Goal: Task Accomplishment & Management: Manage account settings

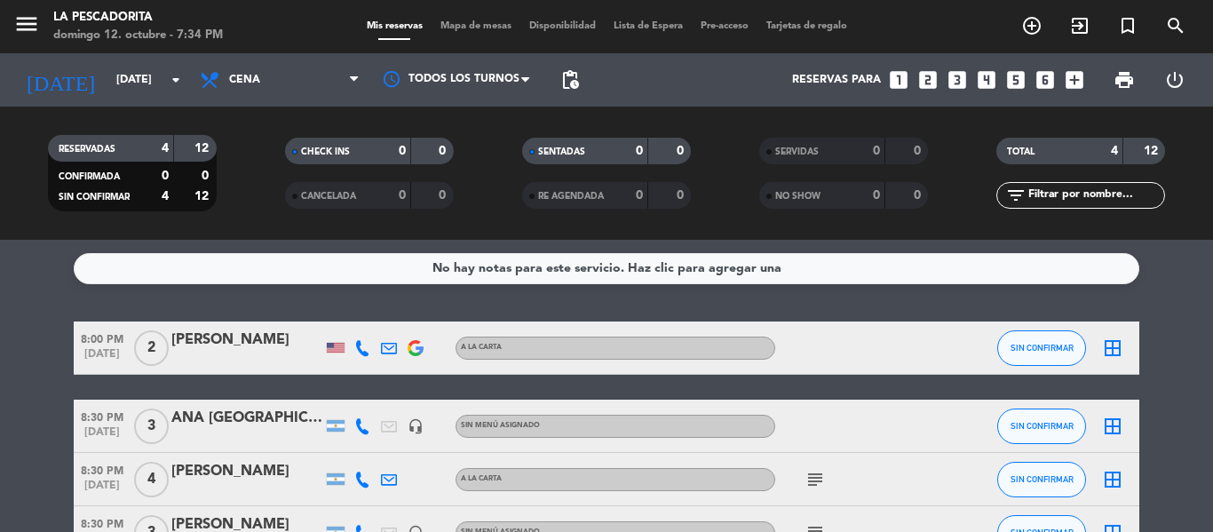
click at [101, 343] on span "8:00 PM" at bounding box center [102, 338] width 57 height 20
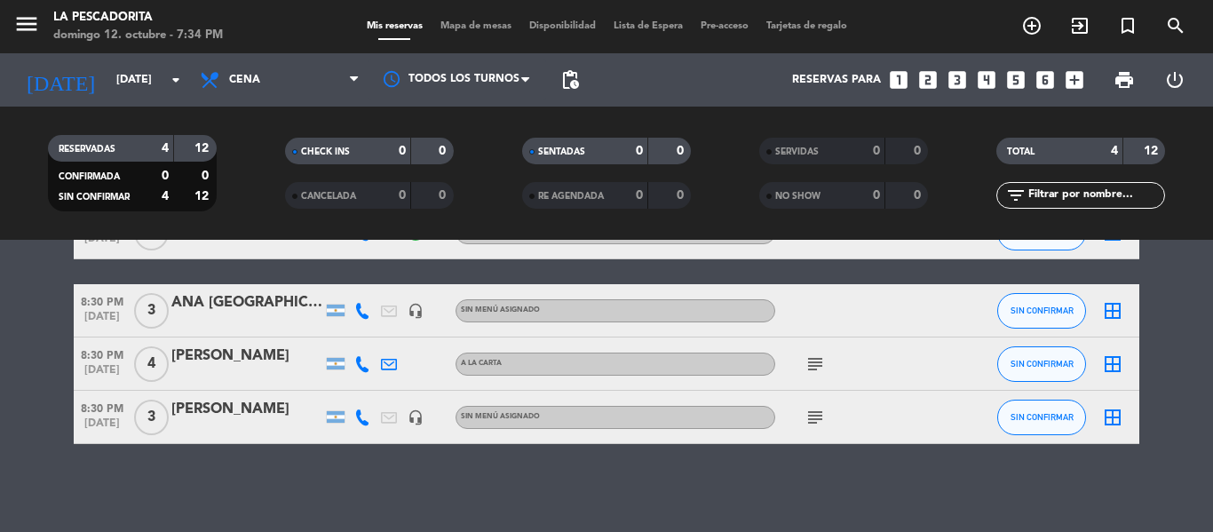
scroll to position [116, 0]
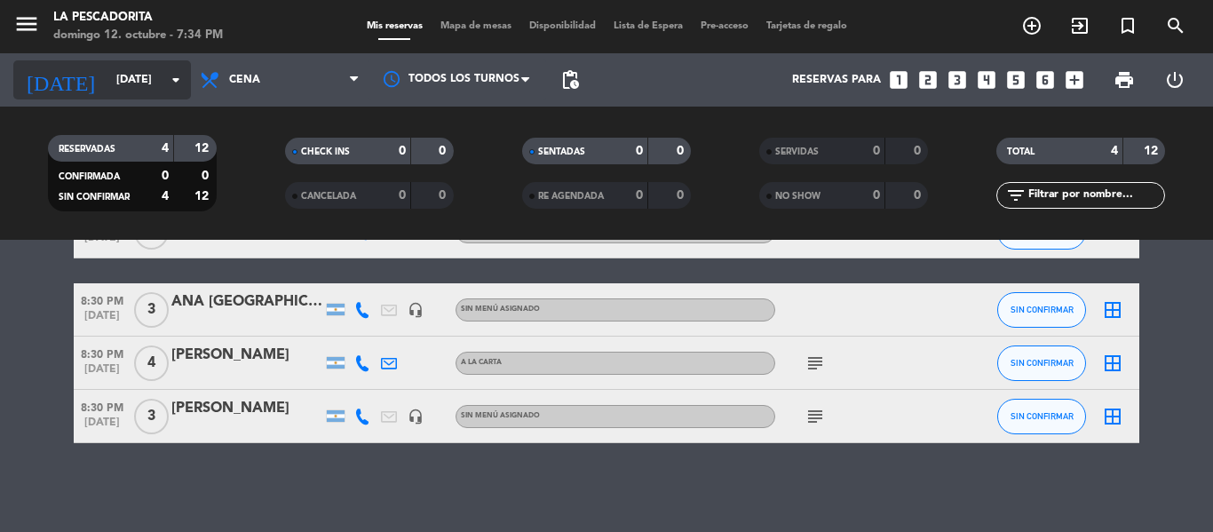
click at [103, 96] on div "[DATE] [DATE] arrow_drop_down" at bounding box center [102, 79] width 178 height 39
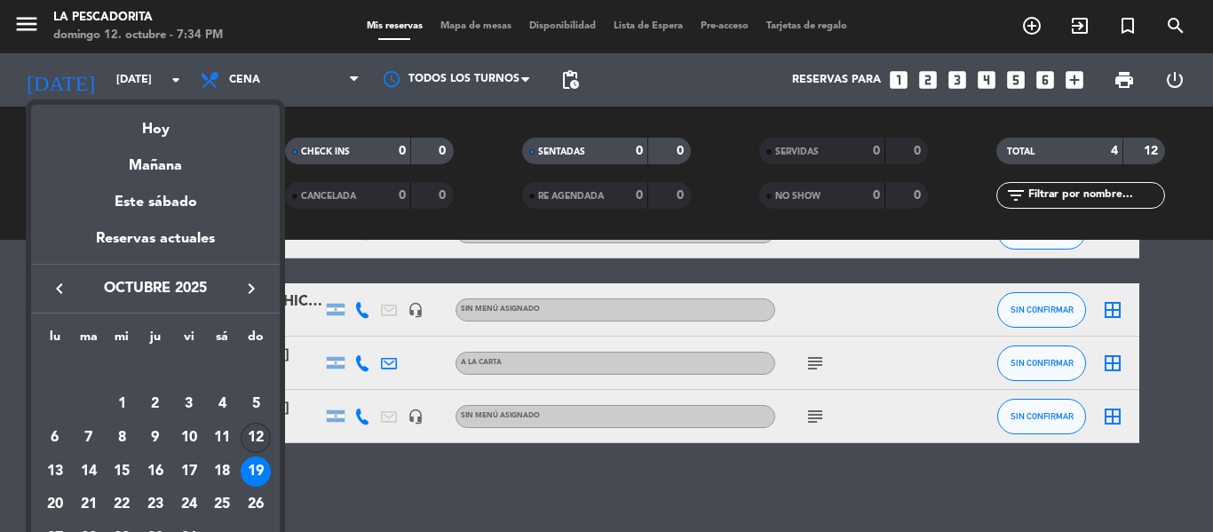
click at [261, 428] on div "12" at bounding box center [256, 438] width 30 height 30
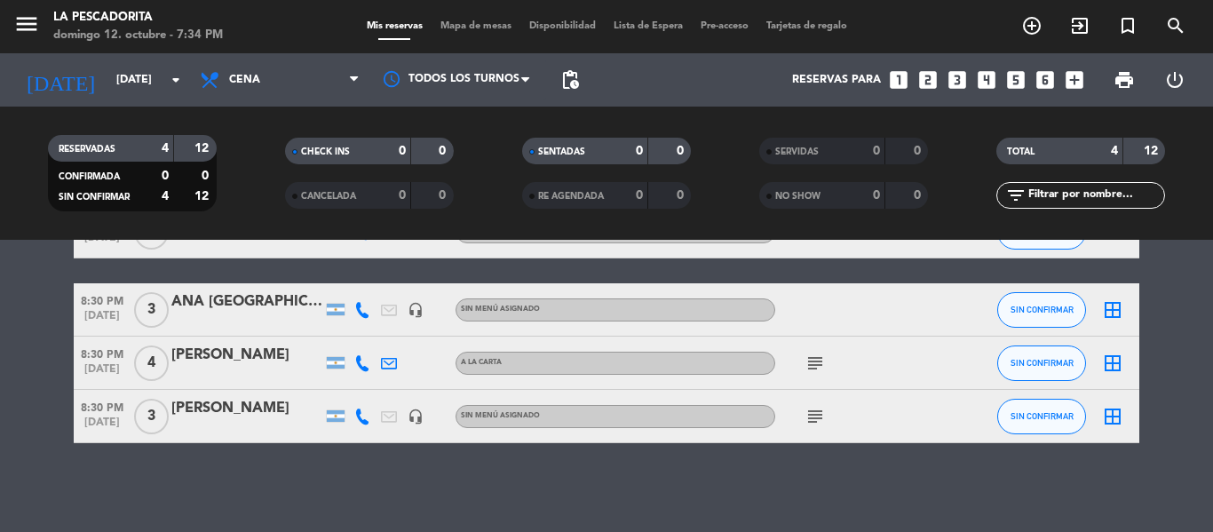
type input "[DATE]"
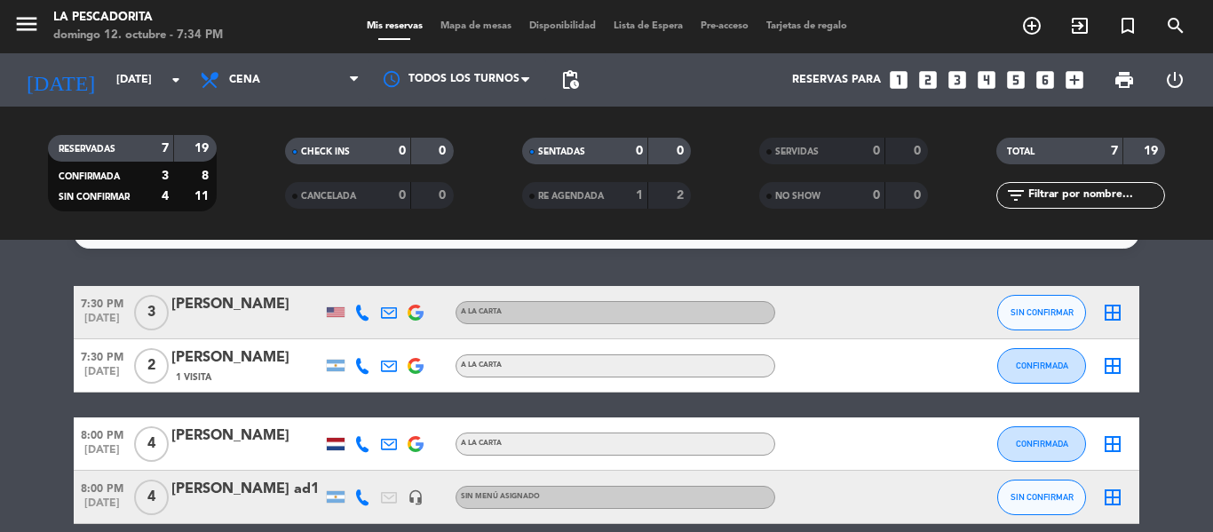
scroll to position [0, 0]
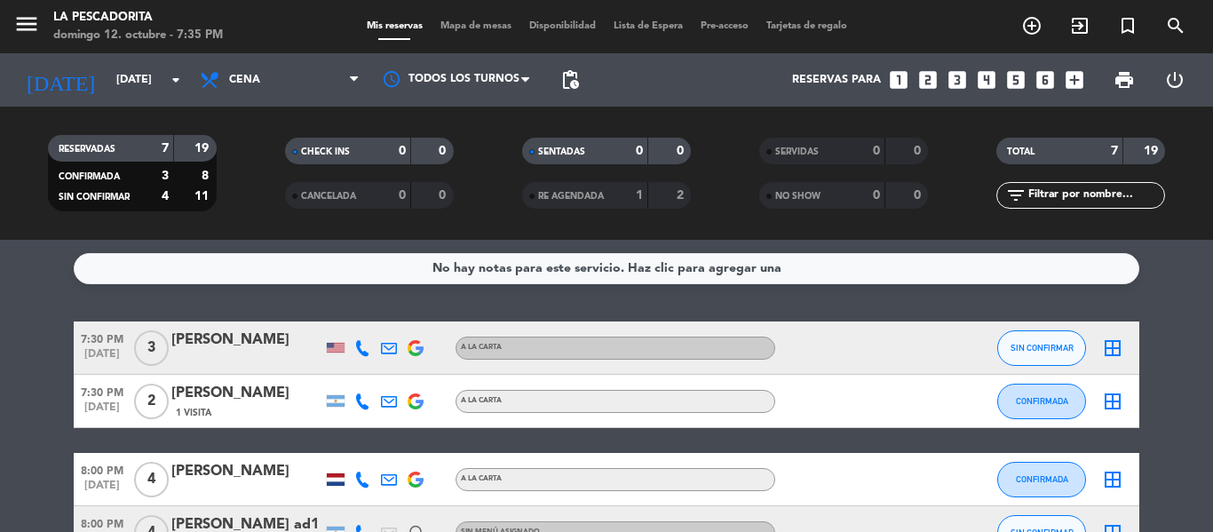
click at [98, 336] on span "7:30 PM" at bounding box center [102, 338] width 57 height 20
click at [415, 88] on div at bounding box center [457, 79] width 178 height 40
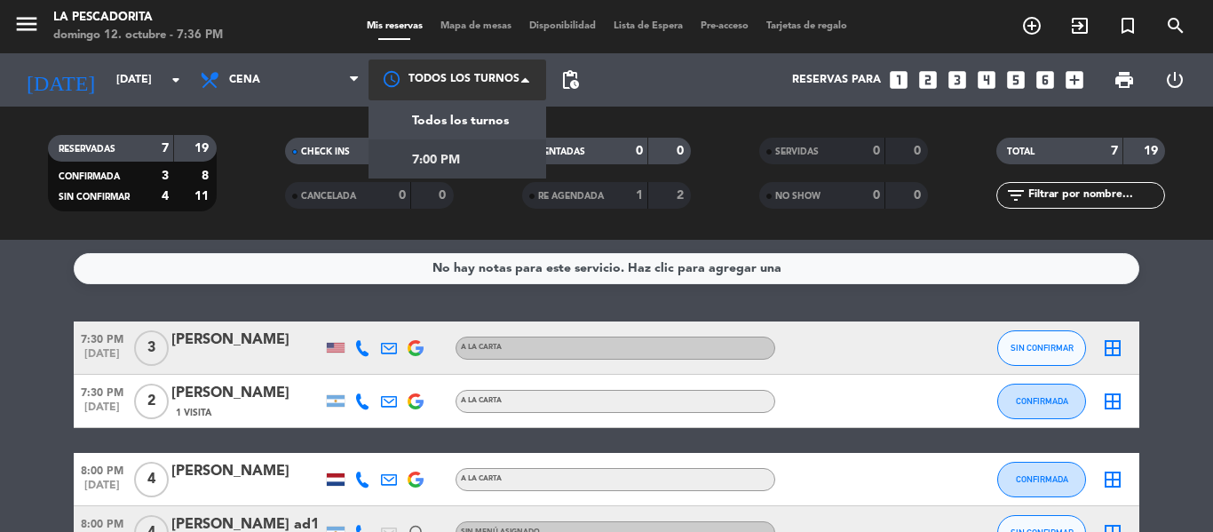
click at [435, 161] on span "7:00 PM" at bounding box center [436, 160] width 48 height 20
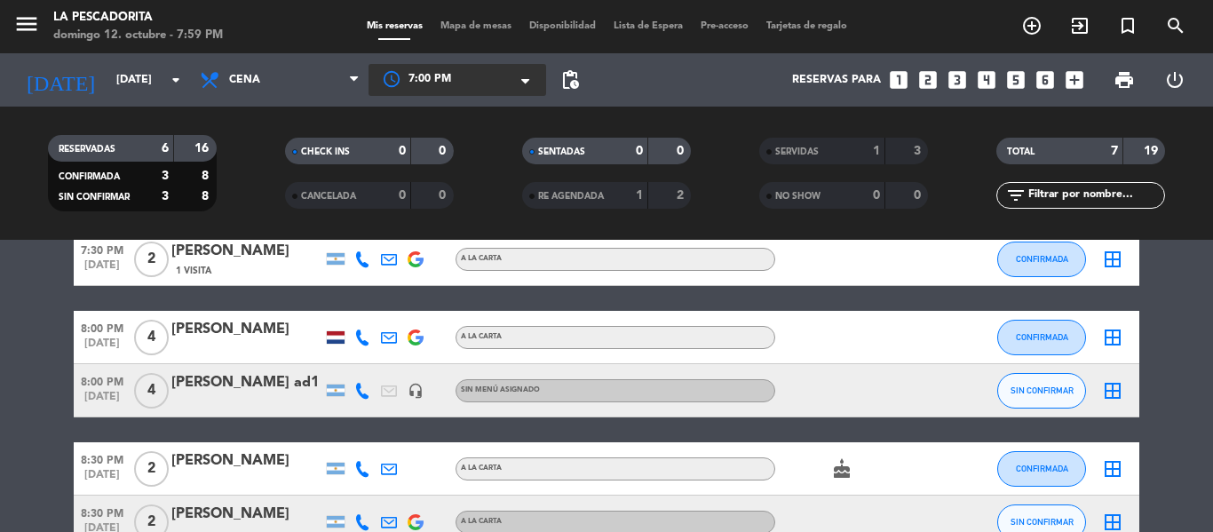
scroll to position [178, 0]
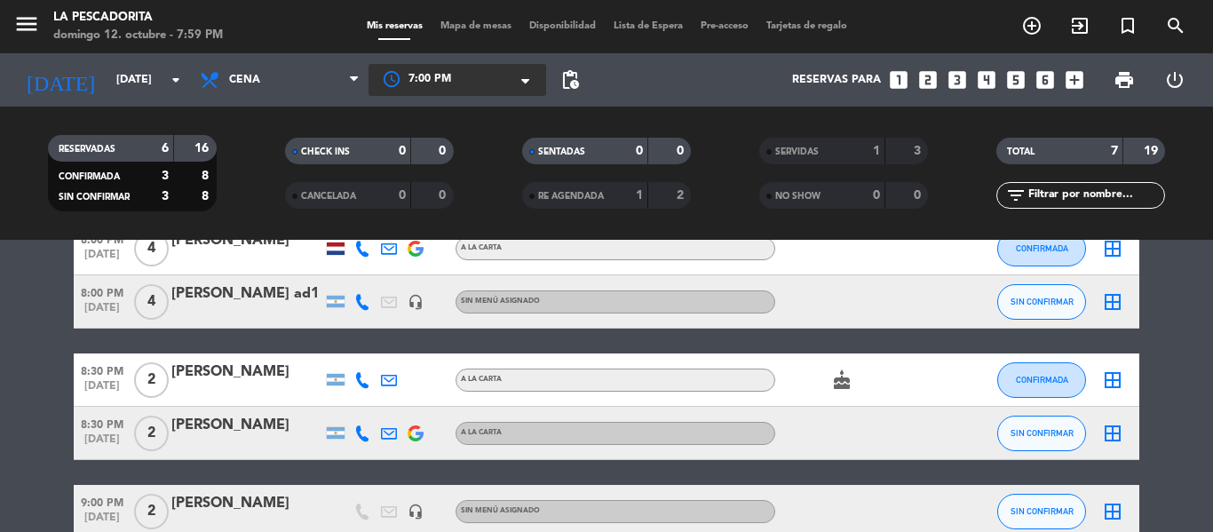
click at [241, 379] on div "[PERSON_NAME]" at bounding box center [246, 371] width 151 height 23
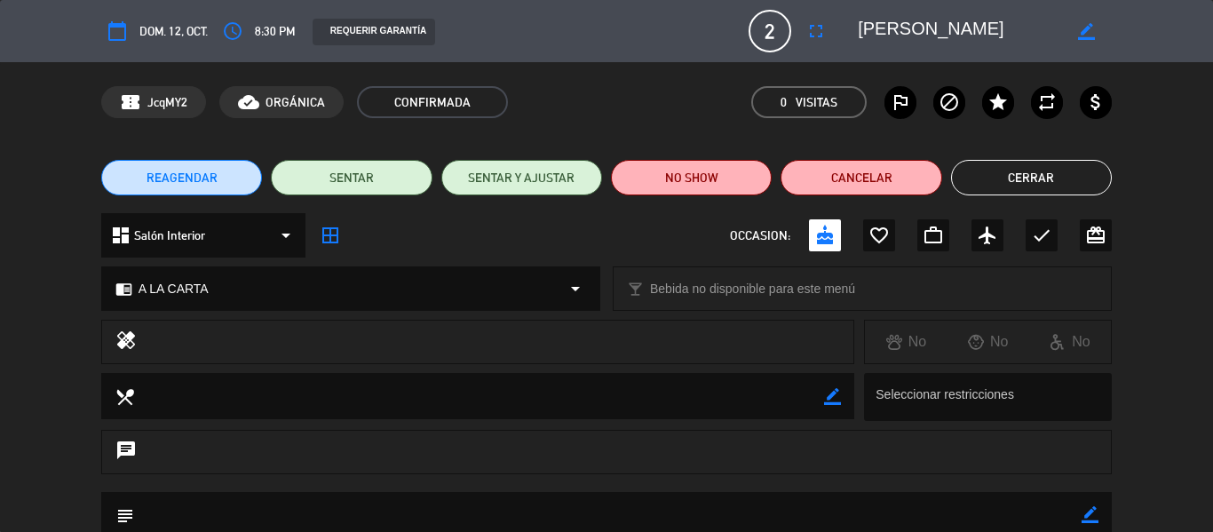
click at [1082, 23] on icon "border_color" at bounding box center [1086, 31] width 17 height 17
type textarea "Cintia Chen10"
click at [1082, 23] on icon at bounding box center [1086, 31] width 17 height 17
click at [1027, 189] on button "Cerrar" at bounding box center [1031, 178] width 161 height 36
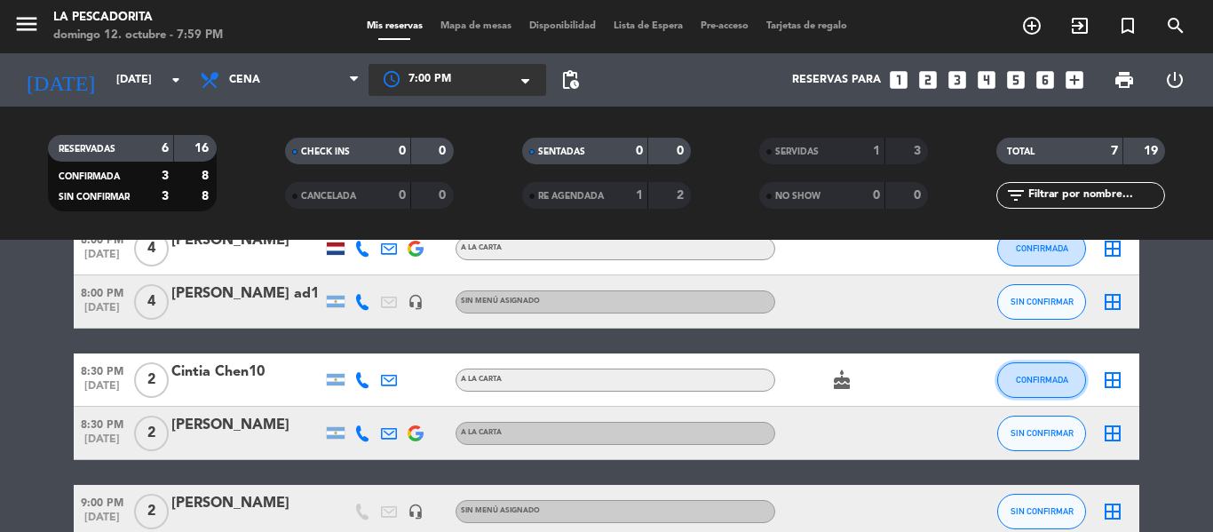
click at [1050, 385] on button "CONFIRMADA" at bounding box center [1041, 380] width 89 height 36
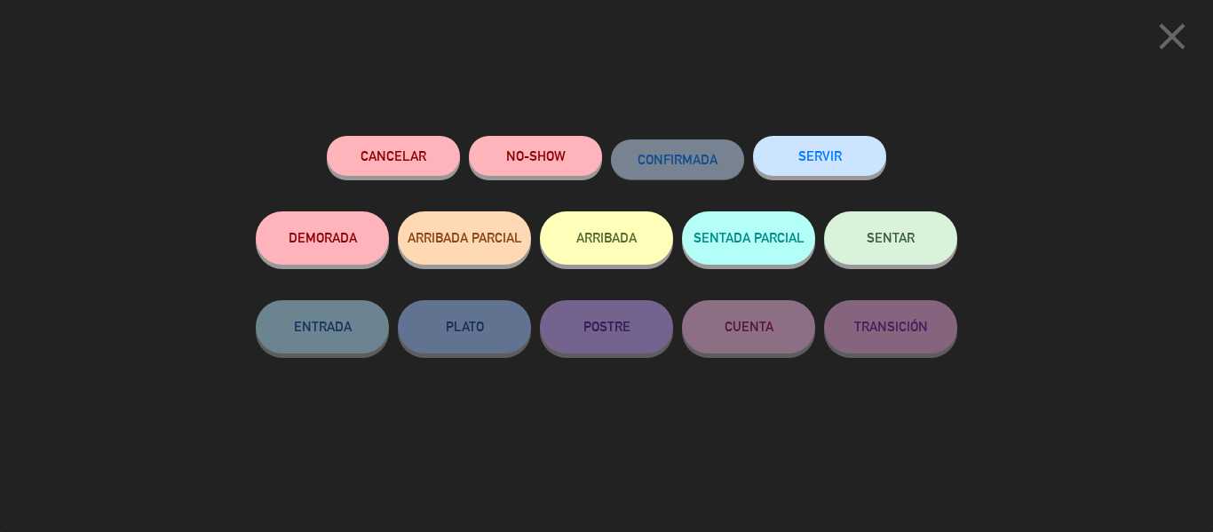
click at [790, 163] on button "SERVIR" at bounding box center [819, 156] width 133 height 40
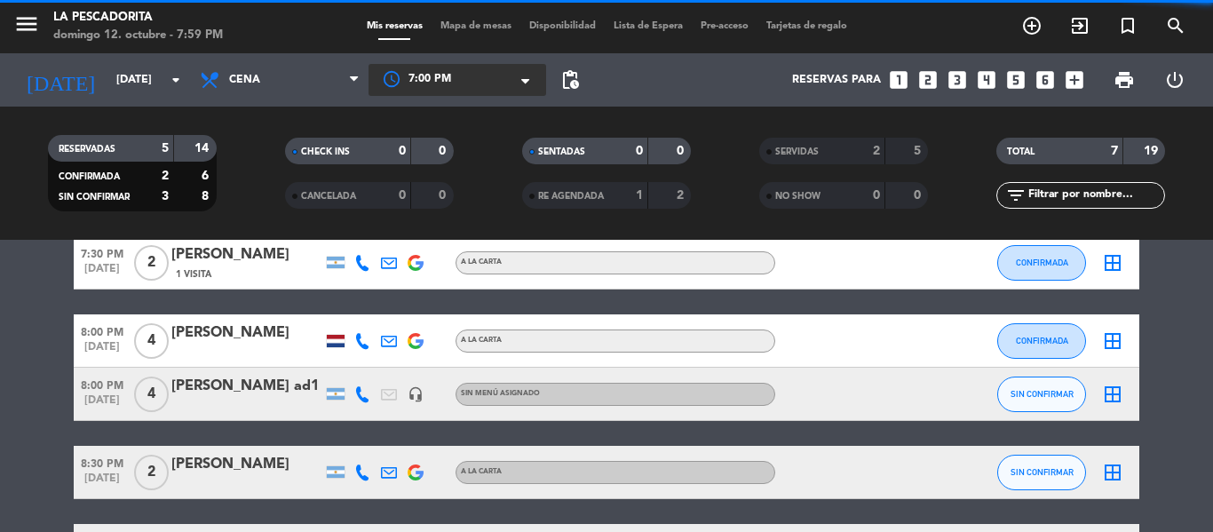
scroll to position [0, 0]
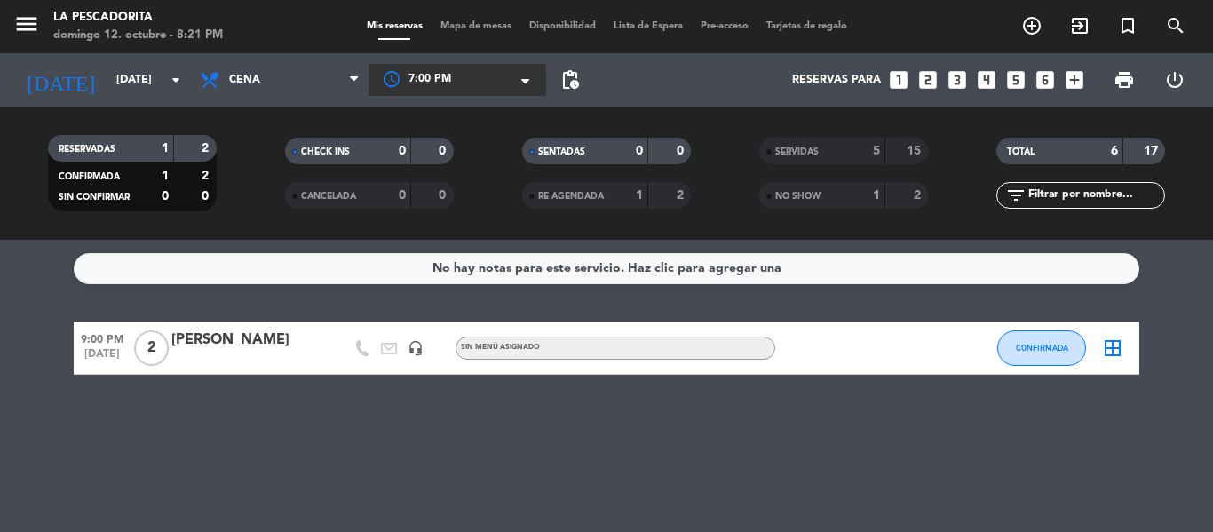
click at [433, 423] on div "No hay notas para este servicio. Haz clic para agregar una 9:00 PM [DATE] 2 [PE…" at bounding box center [606, 386] width 1213 height 292
